Goal: Browse casually

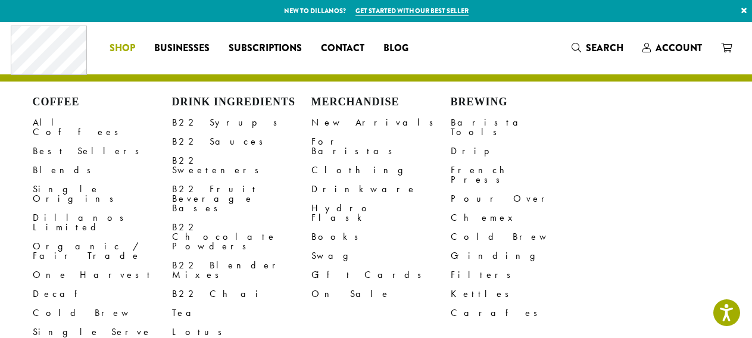
click at [126, 48] on li "Coffee All Coffees Best Sellers Blends Single Origins Dillanos Limited Organic …" at bounding box center [122, 48] width 45 height 19
click at [54, 304] on link "Cold Brew" at bounding box center [102, 313] width 139 height 19
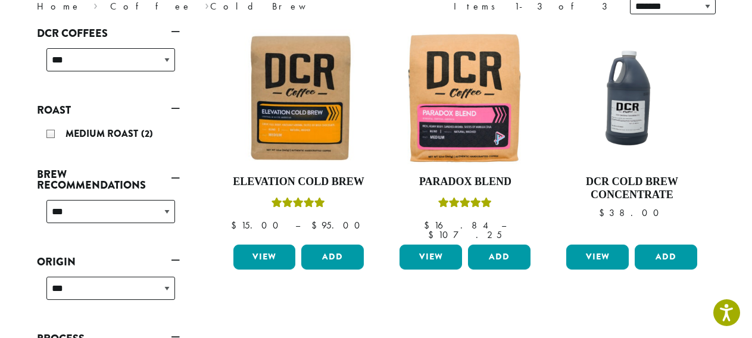
scroll to position [180, 0]
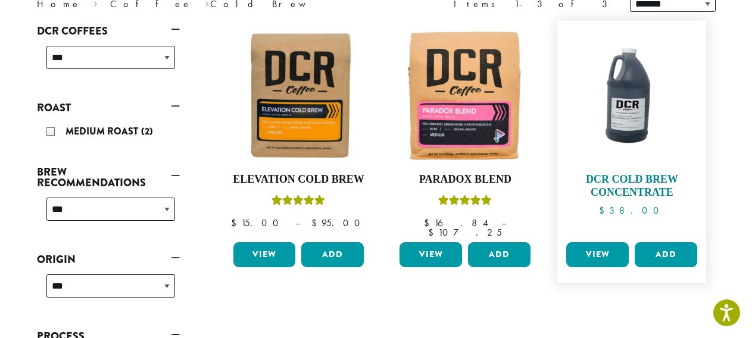
click at [635, 106] on img at bounding box center [631, 95] width 137 height 137
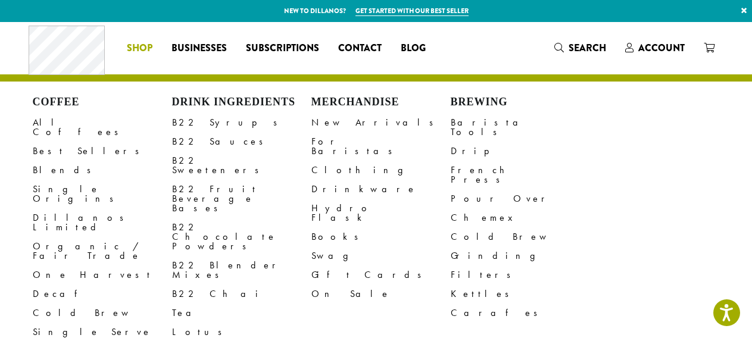
click at [138, 55] on span "Shop" at bounding box center [140, 48] width 26 height 15
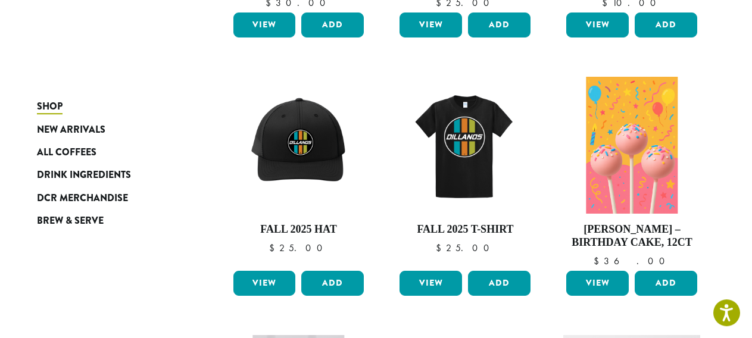
scroll to position [389, 0]
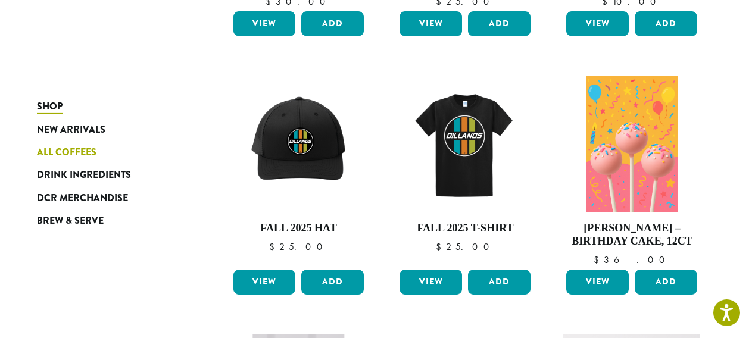
click at [79, 150] on span "All Coffees" at bounding box center [67, 152] width 60 height 15
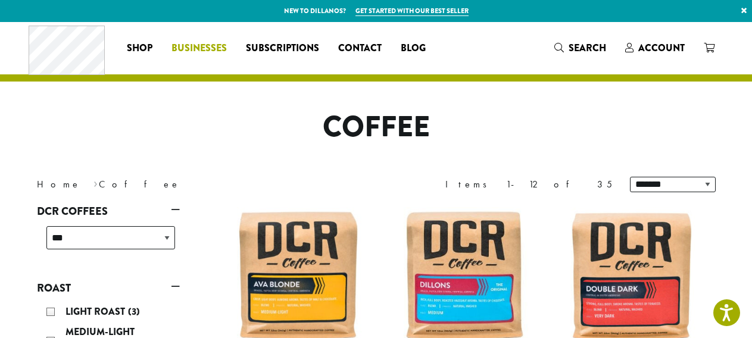
click at [205, 45] on span "Businesses" at bounding box center [198, 48] width 55 height 15
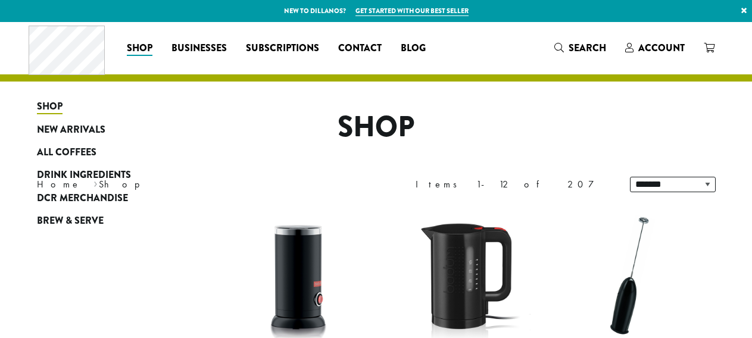
scroll to position [427, 0]
